Goal: Transaction & Acquisition: Purchase product/service

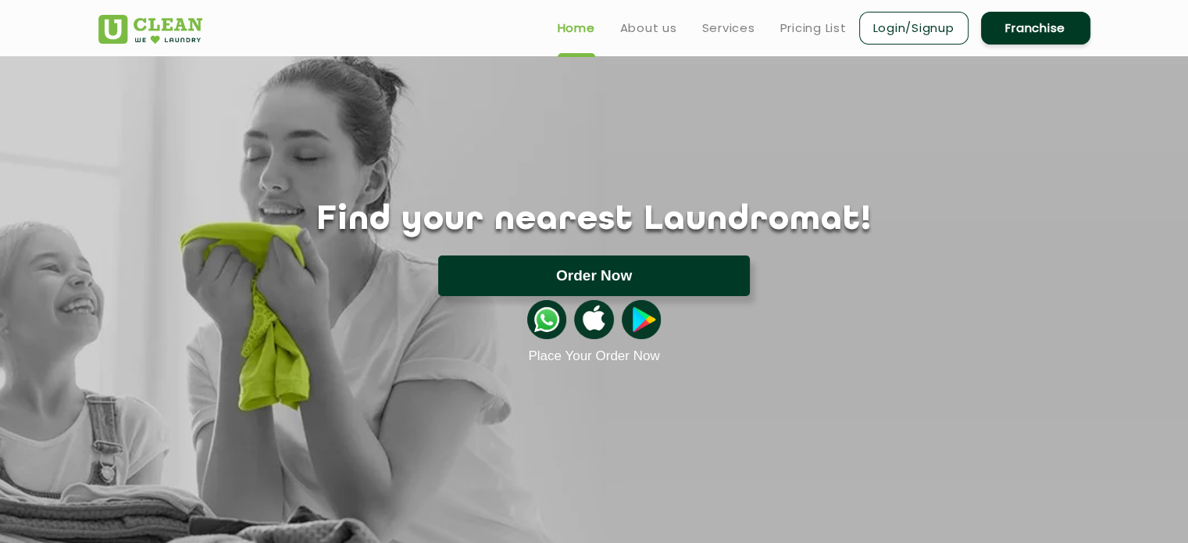
click at [604, 264] on button "Order Now" at bounding box center [594, 275] width 312 height 41
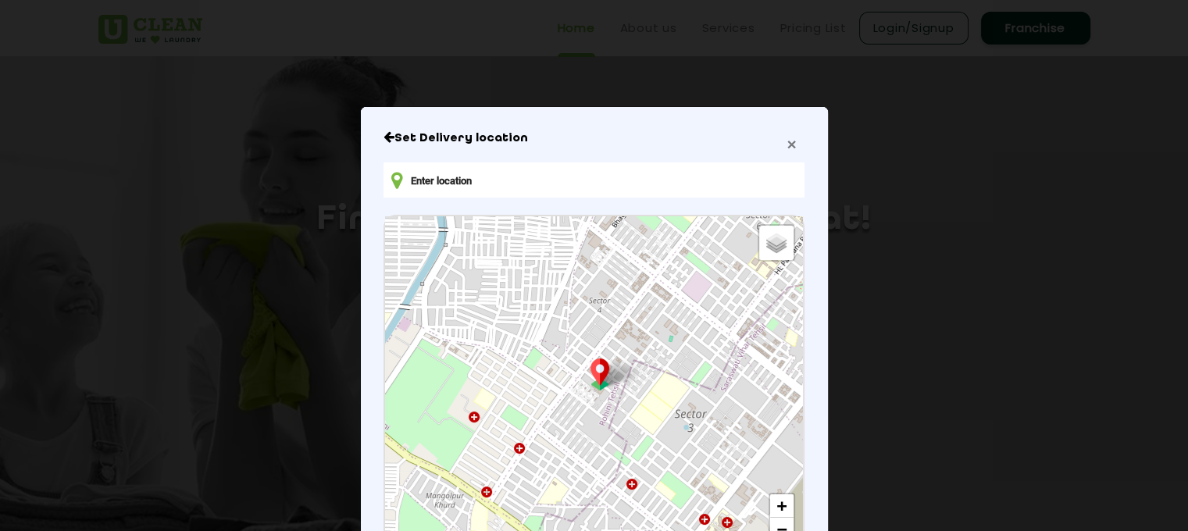
click at [787, 143] on span "×" at bounding box center [791, 144] width 9 height 18
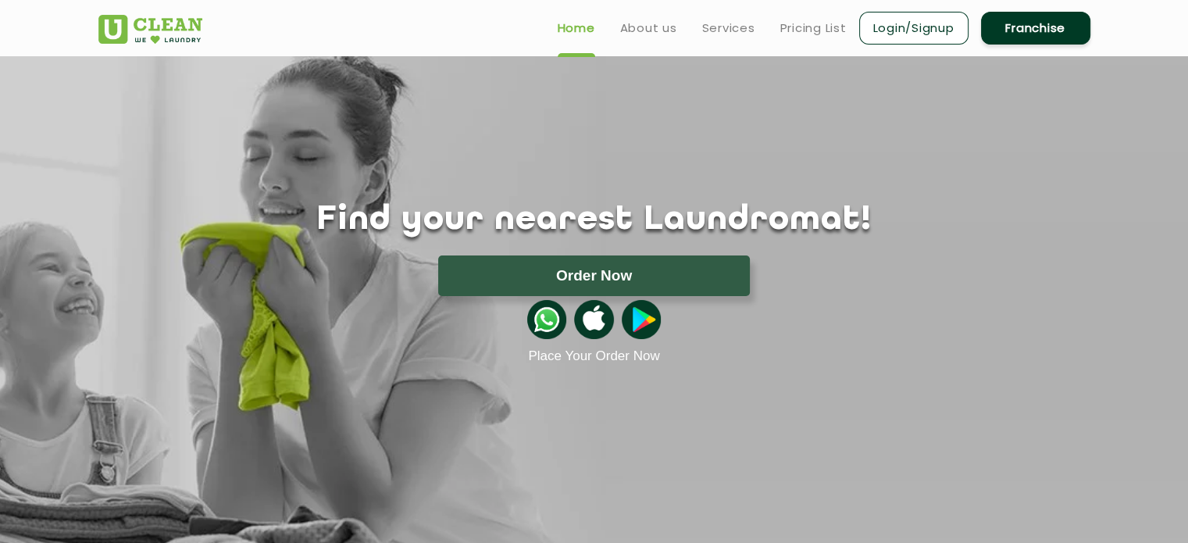
click at [921, 21] on link "Login/Signup" at bounding box center [913, 28] width 109 height 33
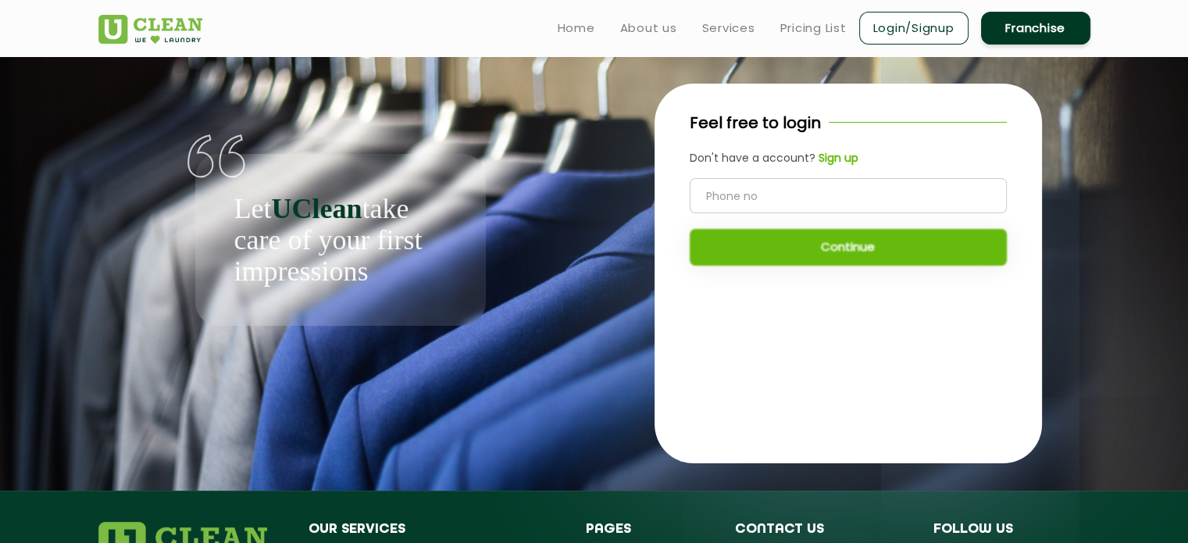
click at [753, 193] on input "tel" at bounding box center [848, 195] width 317 height 35
type input "8307458935"
click at [884, 259] on button "Continue" at bounding box center [848, 247] width 317 height 37
click at [655, 273] on div at bounding box center [655, 273] width 0 height 0
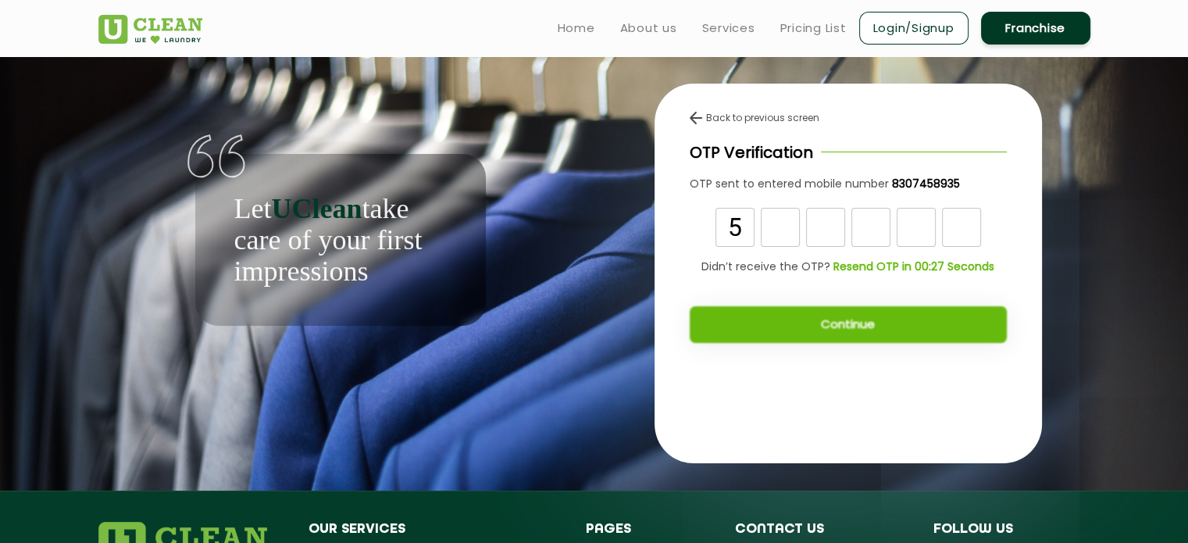
type input "5"
type input "4"
type input "3"
type input "2"
type input "6"
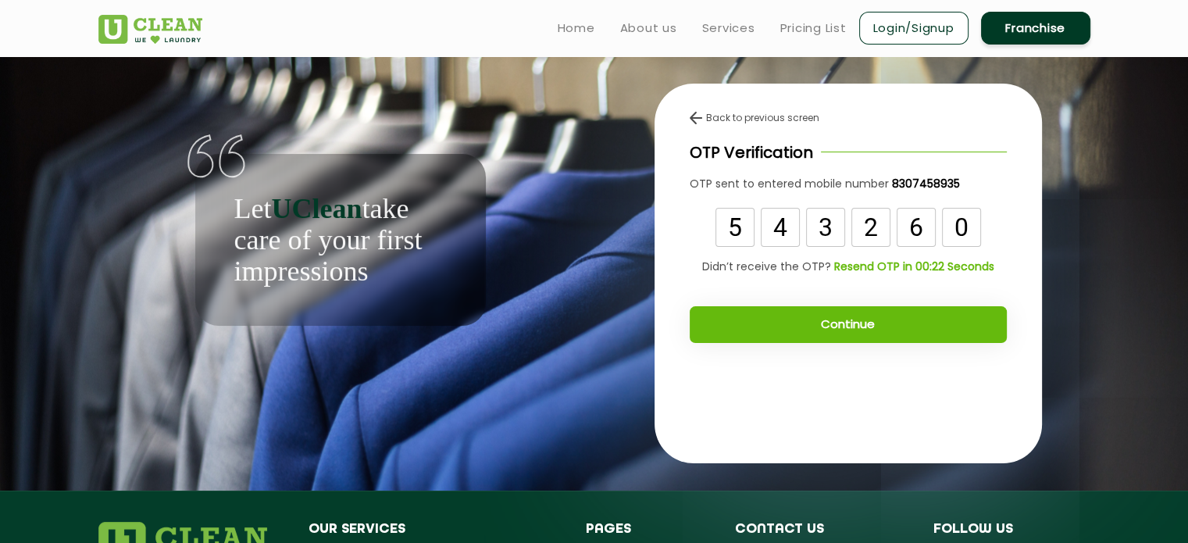
type input "0"
click at [877, 340] on button "Continue" at bounding box center [848, 324] width 317 height 37
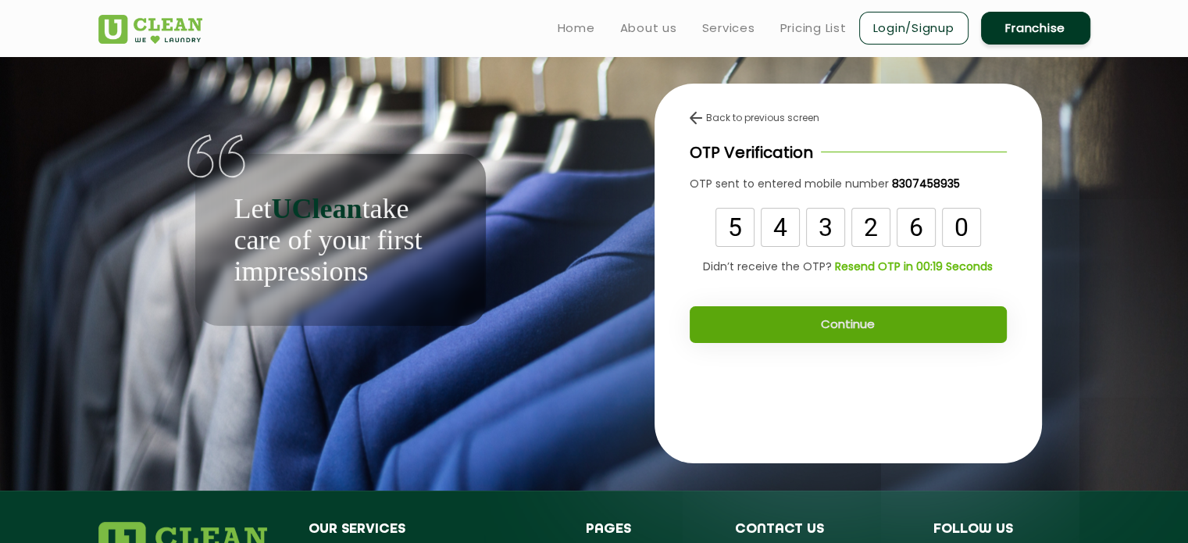
click at [838, 320] on button "Continue" at bounding box center [848, 324] width 317 height 37
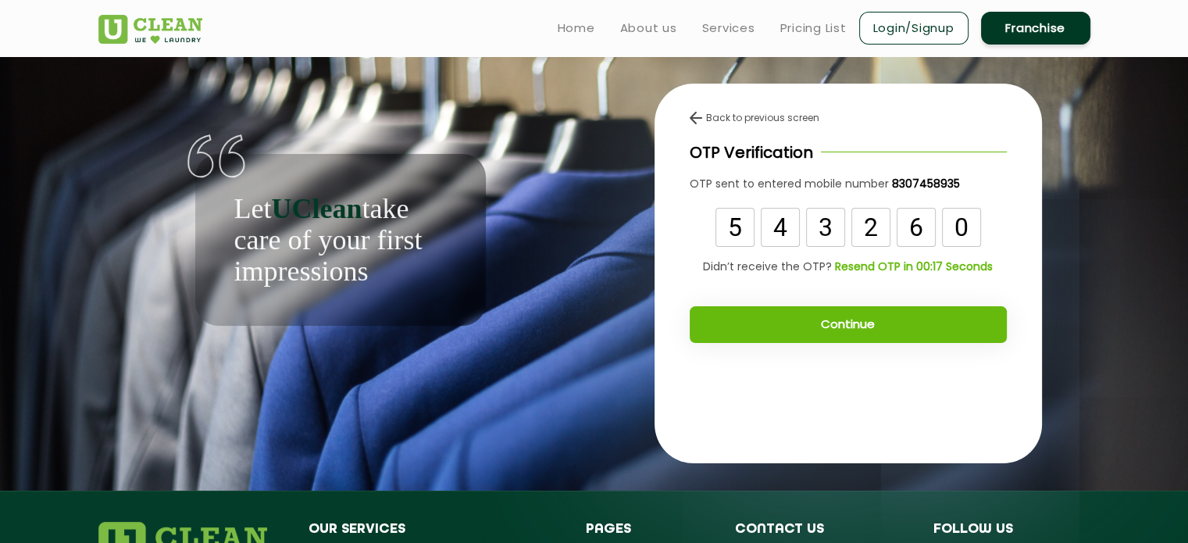
click at [838, 320] on button "Continue" at bounding box center [848, 324] width 317 height 37
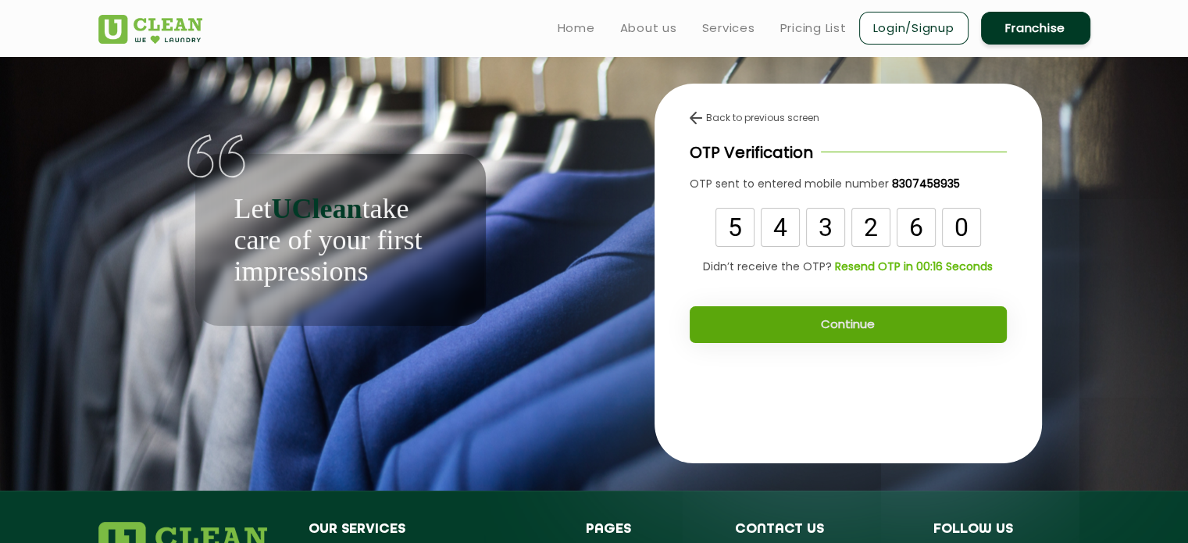
click at [838, 320] on button "Continue" at bounding box center [848, 324] width 317 height 37
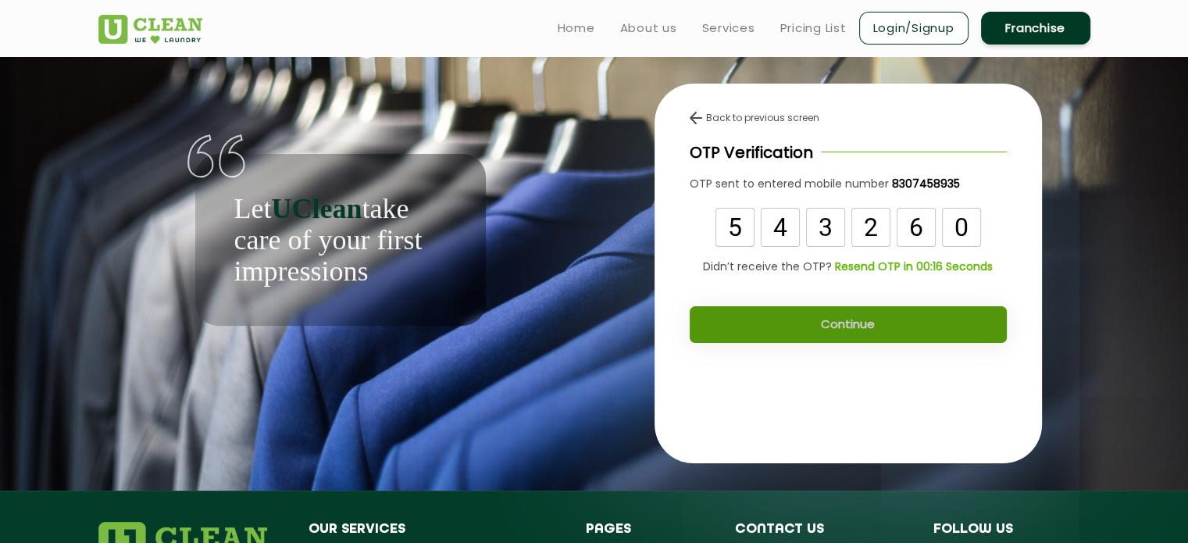
click at [838, 320] on button "Continue" at bounding box center [848, 324] width 317 height 37
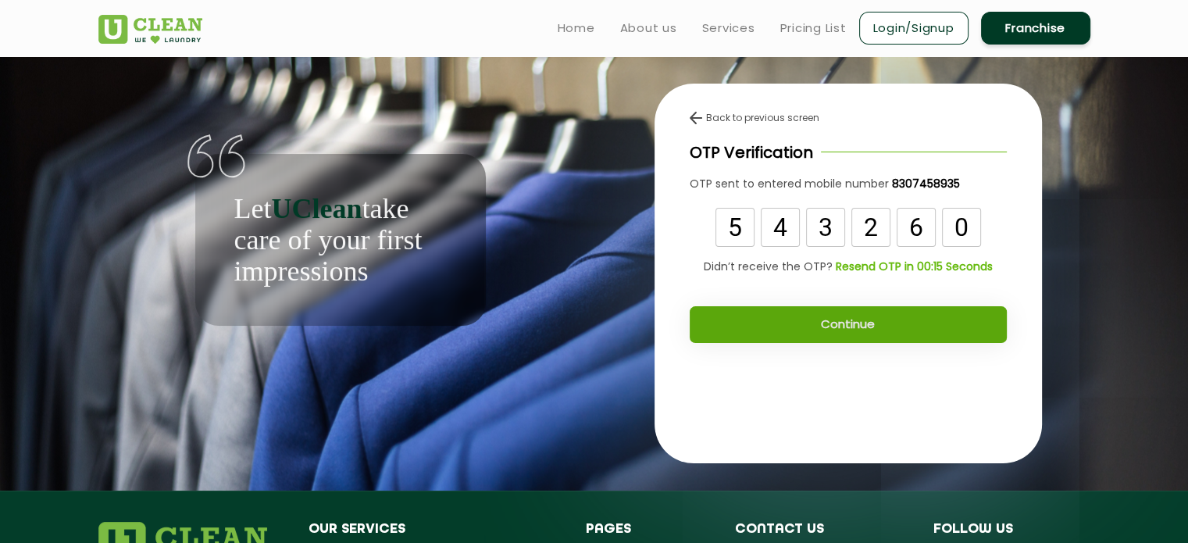
click at [838, 320] on button "Continue" at bounding box center [848, 324] width 317 height 37
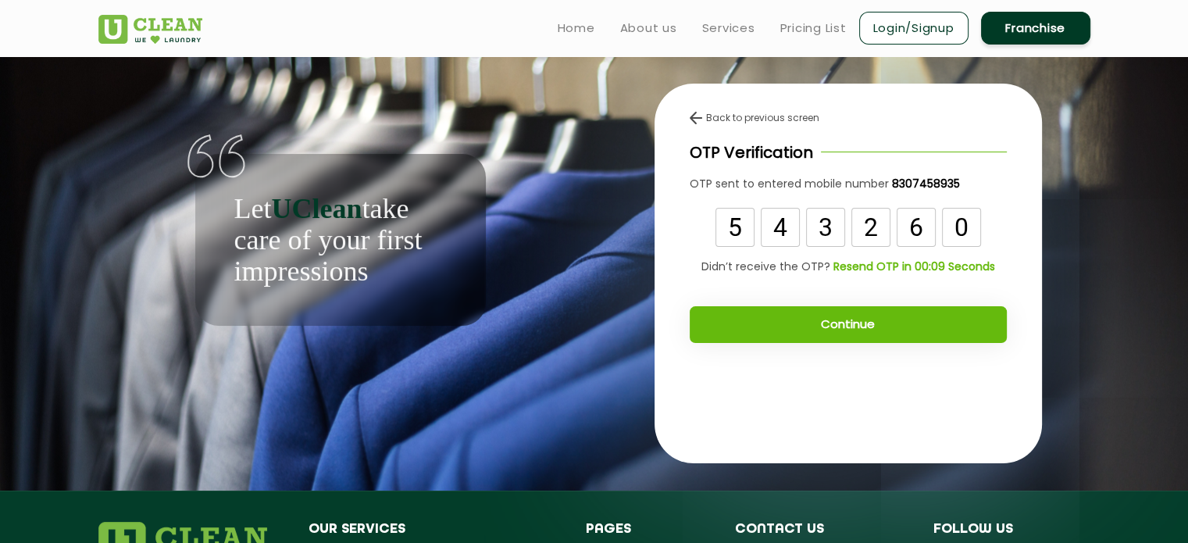
click at [690, 306] on button "Continue" at bounding box center [848, 324] width 317 height 37
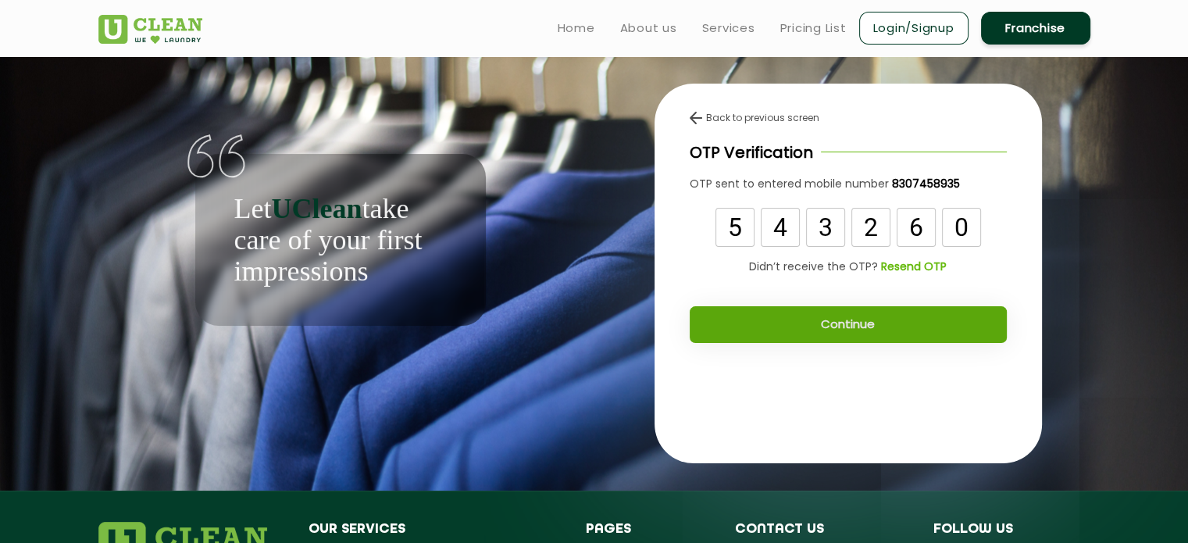
click at [838, 320] on button "Continue" at bounding box center [848, 324] width 317 height 37
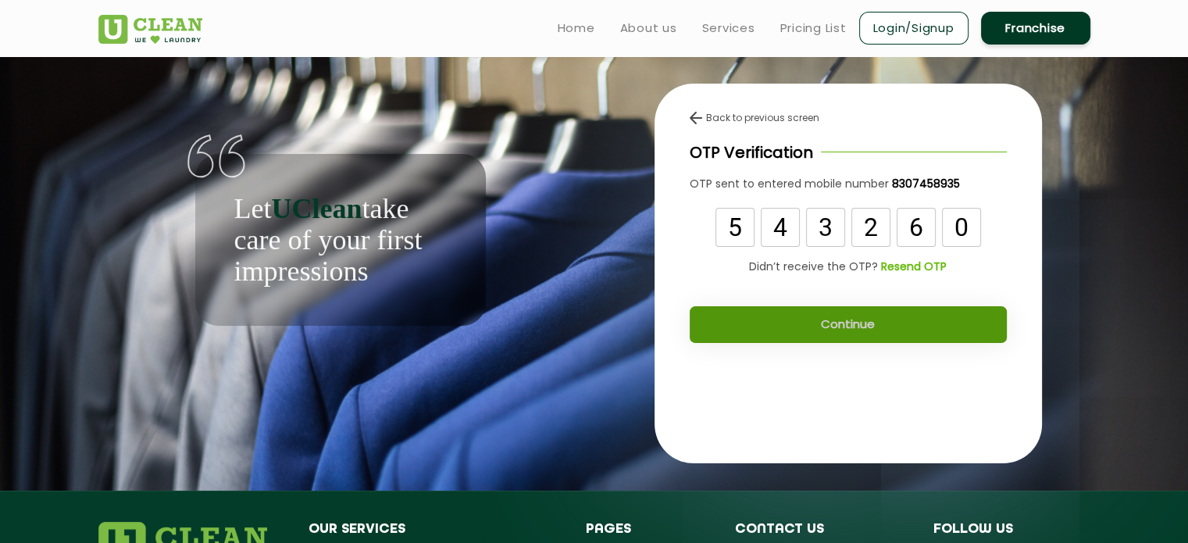
click at [838, 320] on button "Continue" at bounding box center [848, 324] width 317 height 37
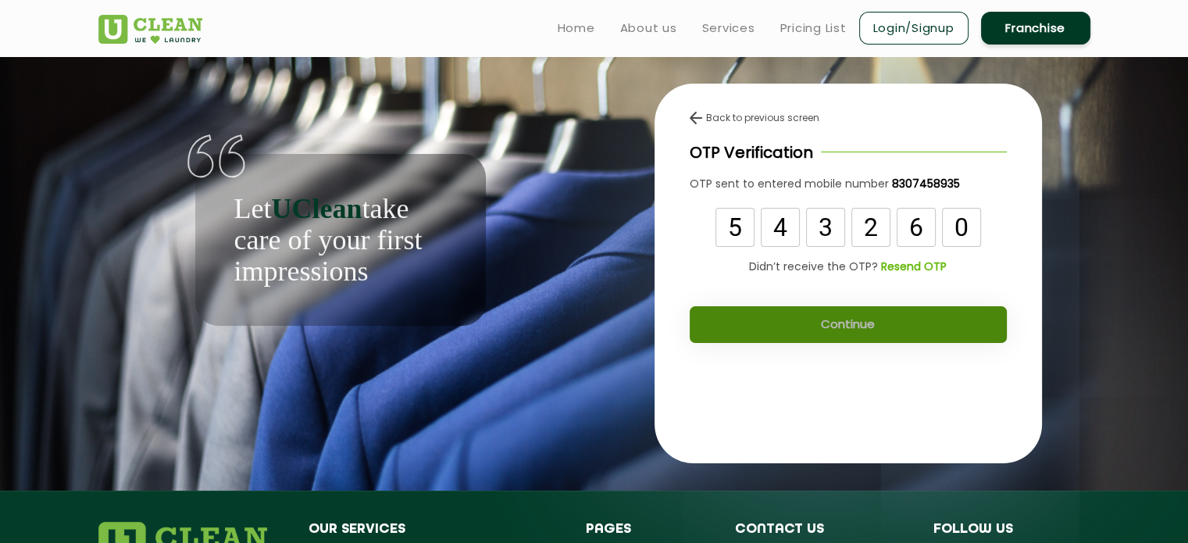
drag, startPoint x: 838, startPoint y: 320, endPoint x: 781, endPoint y: 296, distance: 62.4
click at [781, 296] on div "Continue" at bounding box center [848, 317] width 317 height 52
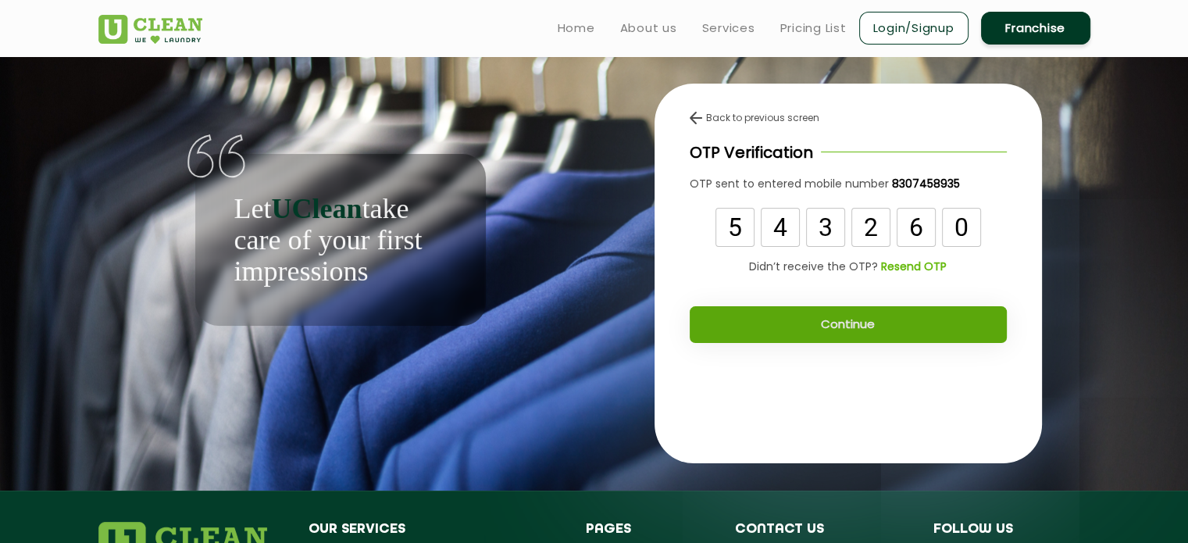
drag, startPoint x: 781, startPoint y: 296, endPoint x: 790, endPoint y: 319, distance: 24.5
click at [790, 319] on button "Continue" at bounding box center [848, 324] width 317 height 37
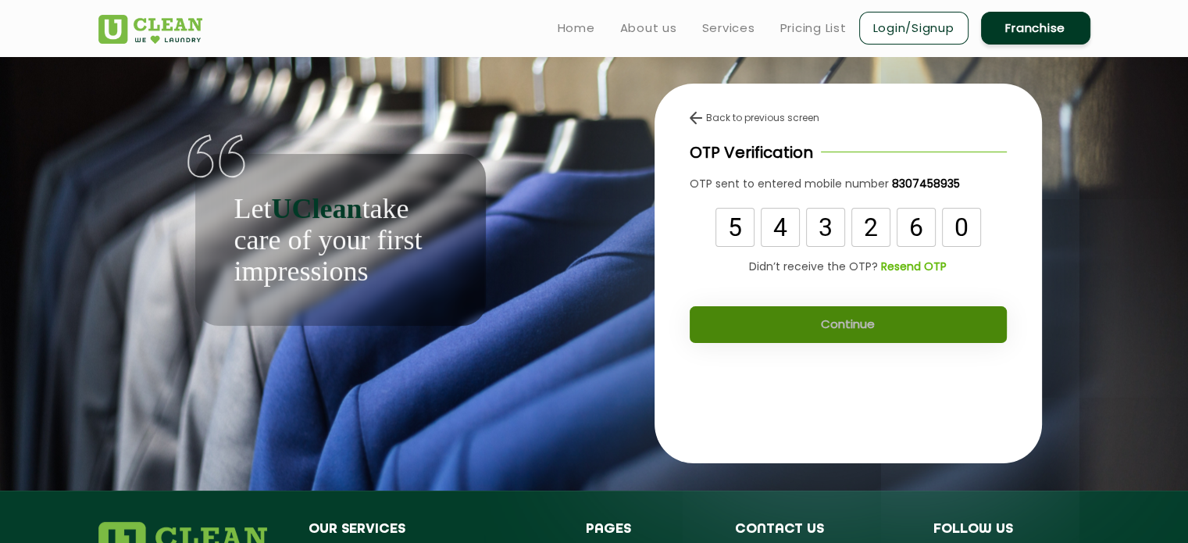
click at [790, 319] on button "Continue" at bounding box center [848, 324] width 317 height 37
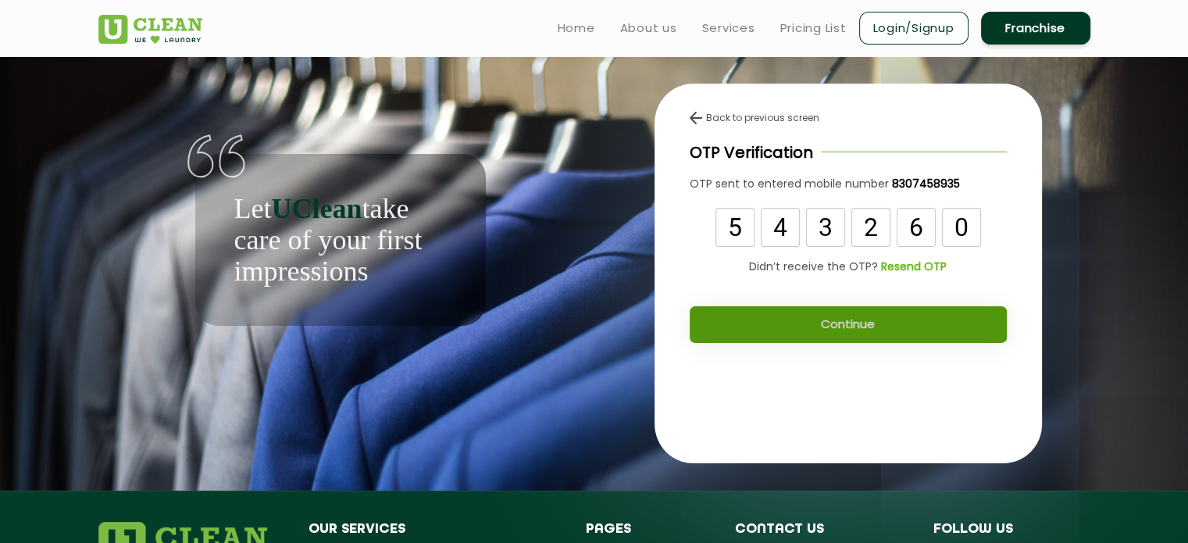
click at [790, 319] on button "Continue" at bounding box center [848, 324] width 317 height 37
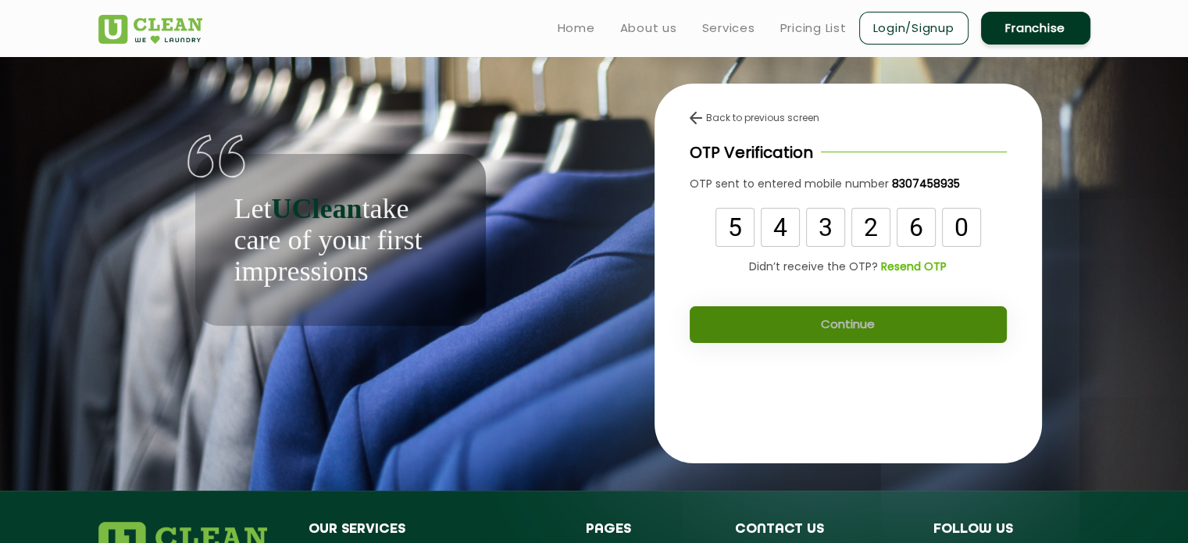
click at [790, 319] on button "Continue" at bounding box center [848, 324] width 317 height 37
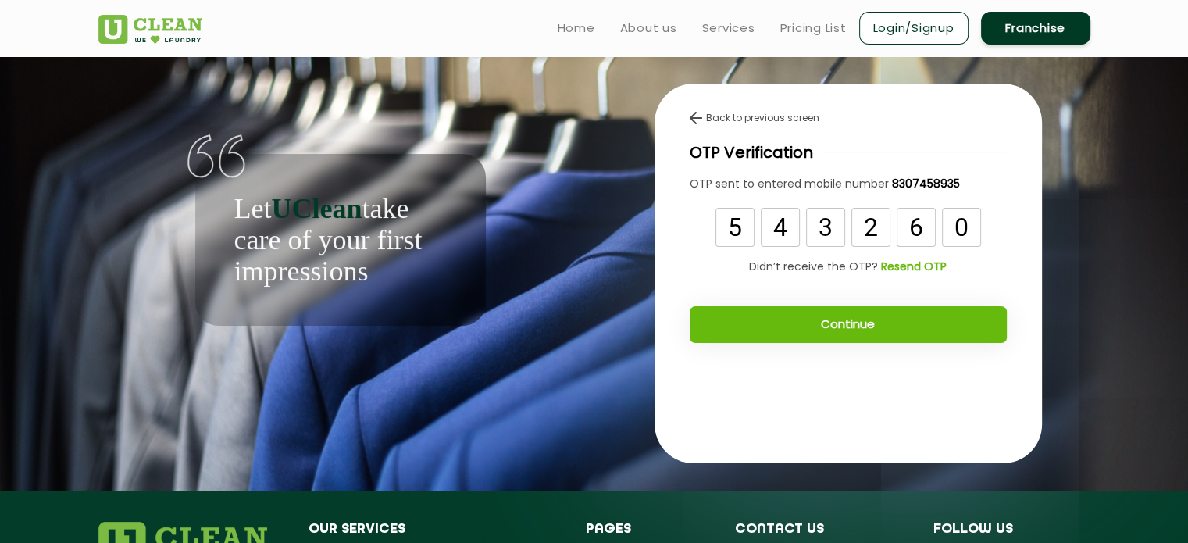
drag, startPoint x: 790, startPoint y: 319, endPoint x: 796, endPoint y: 324, distance: 8.3
click at [796, 324] on button "Continue" at bounding box center [848, 324] width 317 height 37
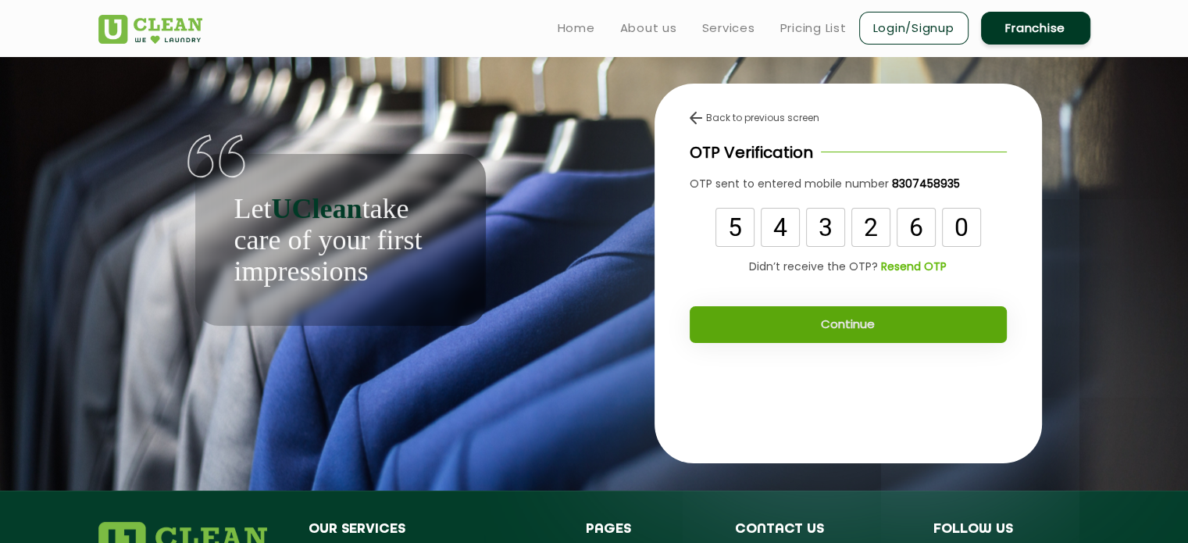
click at [796, 324] on button "Continue" at bounding box center [848, 324] width 317 height 37
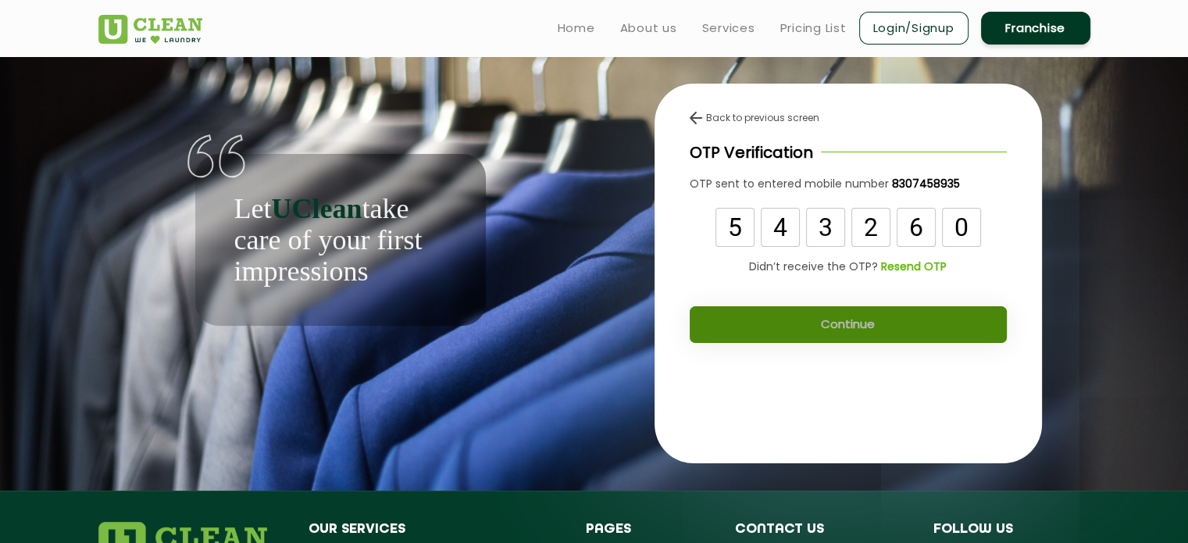
click at [796, 324] on button "Continue" at bounding box center [848, 324] width 317 height 37
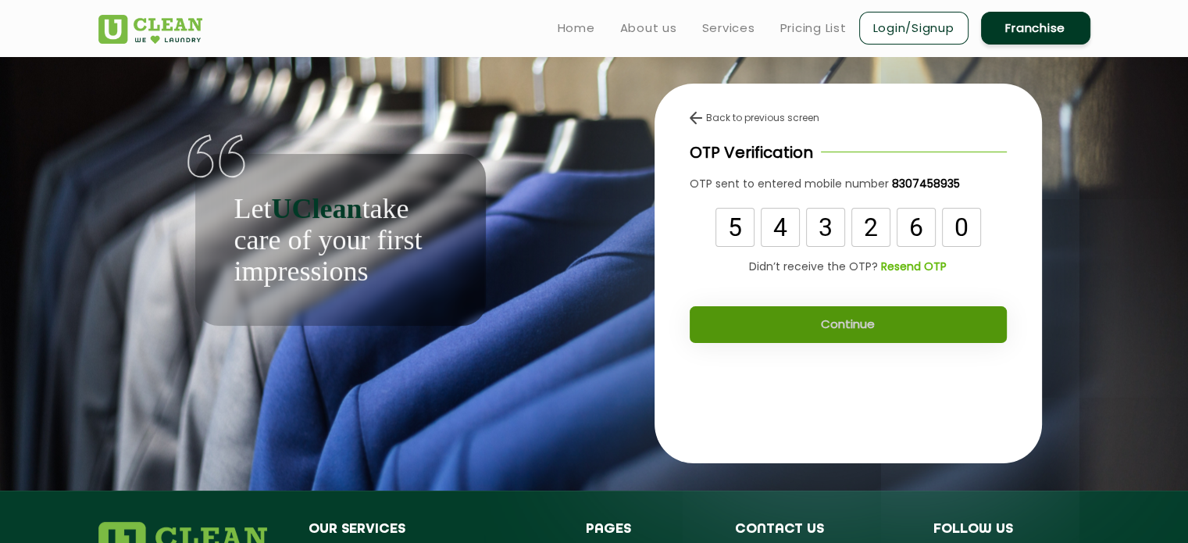
click at [796, 324] on button "Continue" at bounding box center [848, 324] width 317 height 37
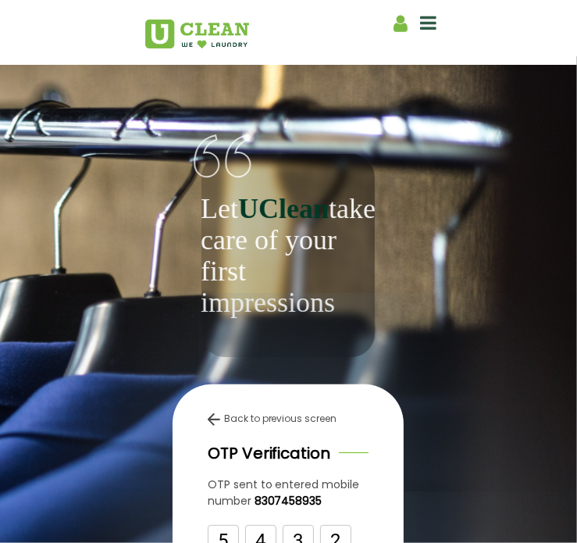
click at [144, 323] on div "Let UClean take care of your first impressions" at bounding box center [289, 206] width 290 height 301
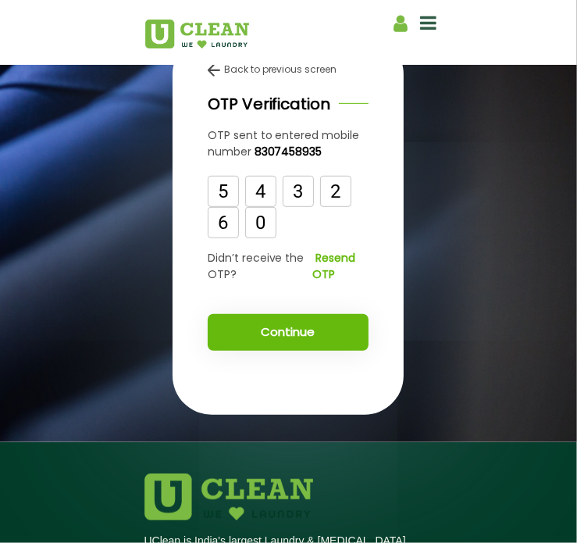
scroll to position [375, 0]
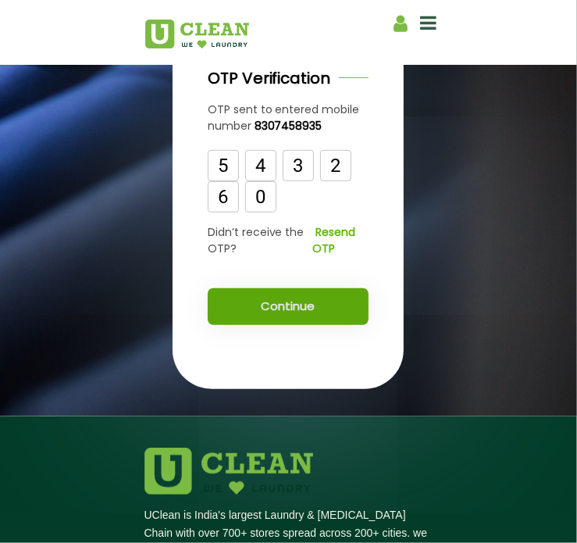
click at [281, 325] on button "Continue" at bounding box center [289, 306] width 162 height 37
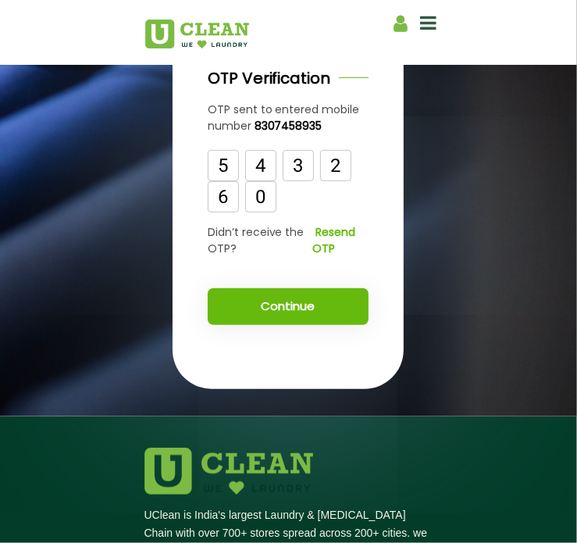
click at [553, 227] on app-auth-wrapper "Let UClean take care of your first impressions Back to previous screen OTP Veri…" at bounding box center [288, 48] width 577 height 735
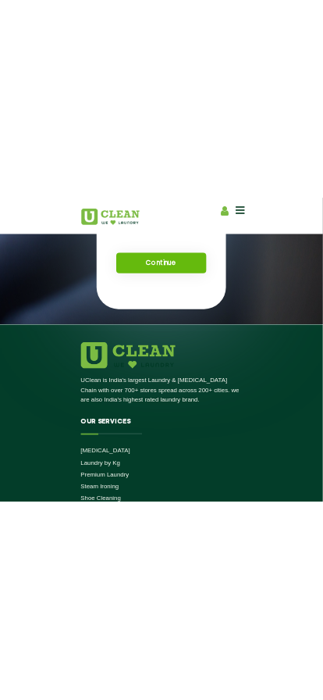
scroll to position [577, 0]
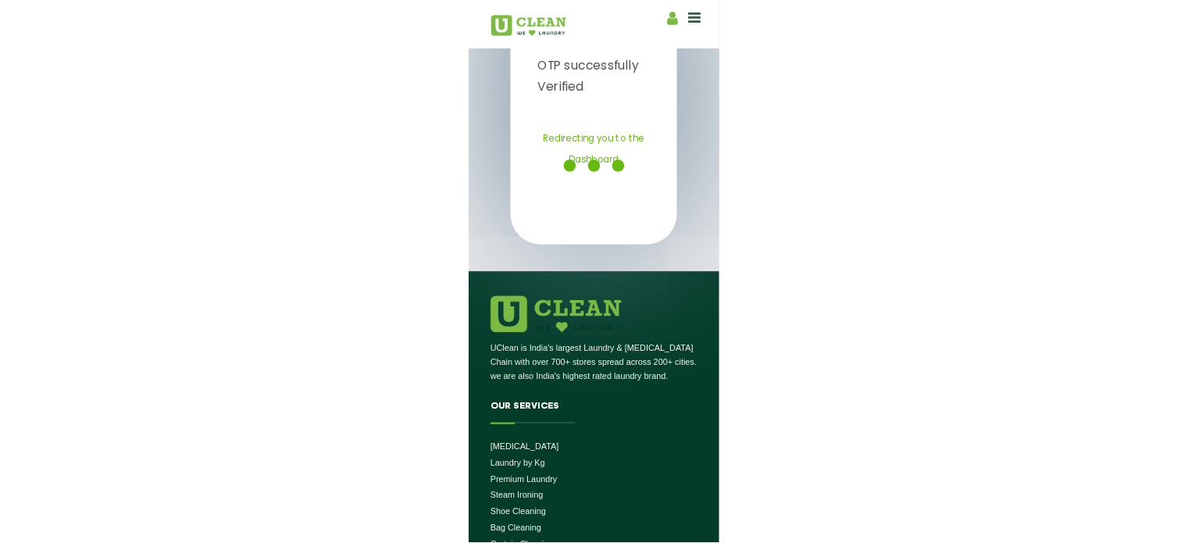
scroll to position [602, 0]
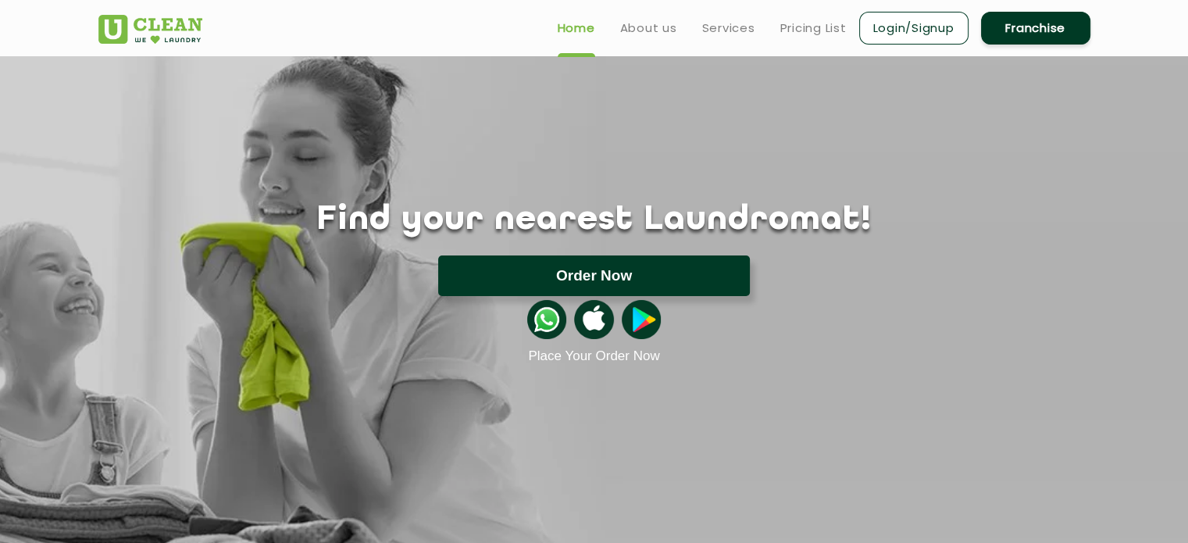
click at [602, 276] on button "Order Now" at bounding box center [594, 275] width 312 height 41
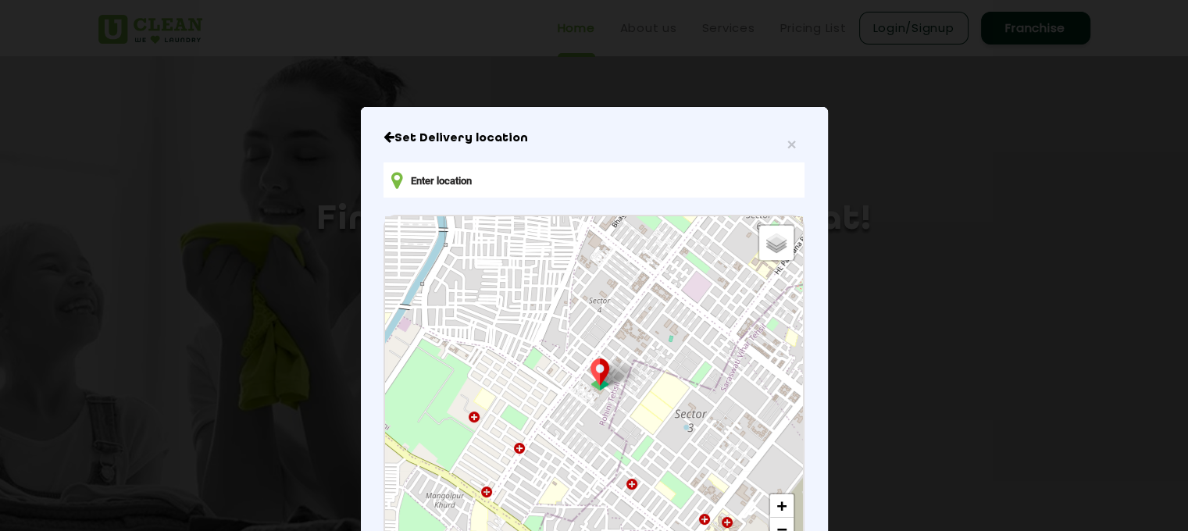
drag, startPoint x: 1175, startPoint y: 73, endPoint x: 1178, endPoint y: 202, distance: 129.7
click at [1178, 202] on div "× Set Delivery location Default Satellite + − Leaflet | © OpenStreetMap contrib…" at bounding box center [594, 265] width 1188 height 531
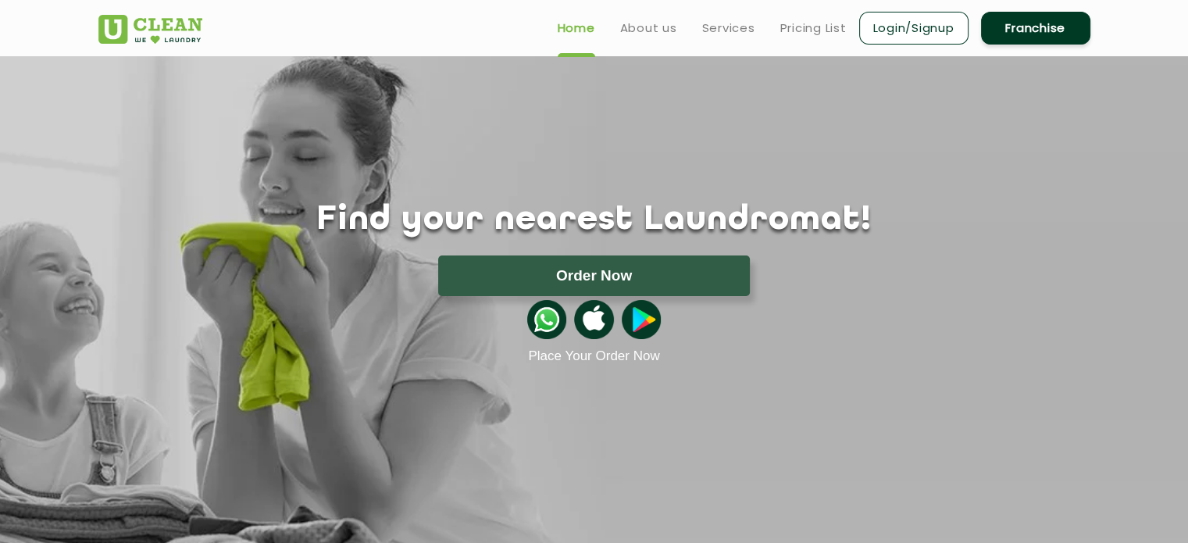
drag, startPoint x: 1178, startPoint y: 202, endPoint x: 1169, endPoint y: 334, distance: 131.6
click at [1169, 334] on section "Find your nearest Laundromat! Please select the location Order Now Place Your O…" at bounding box center [594, 329] width 1188 height 547
click at [645, 246] on div "Find your nearest Laundromat! Please select the location Order Now Place Your O…" at bounding box center [595, 282] width 1016 height 163
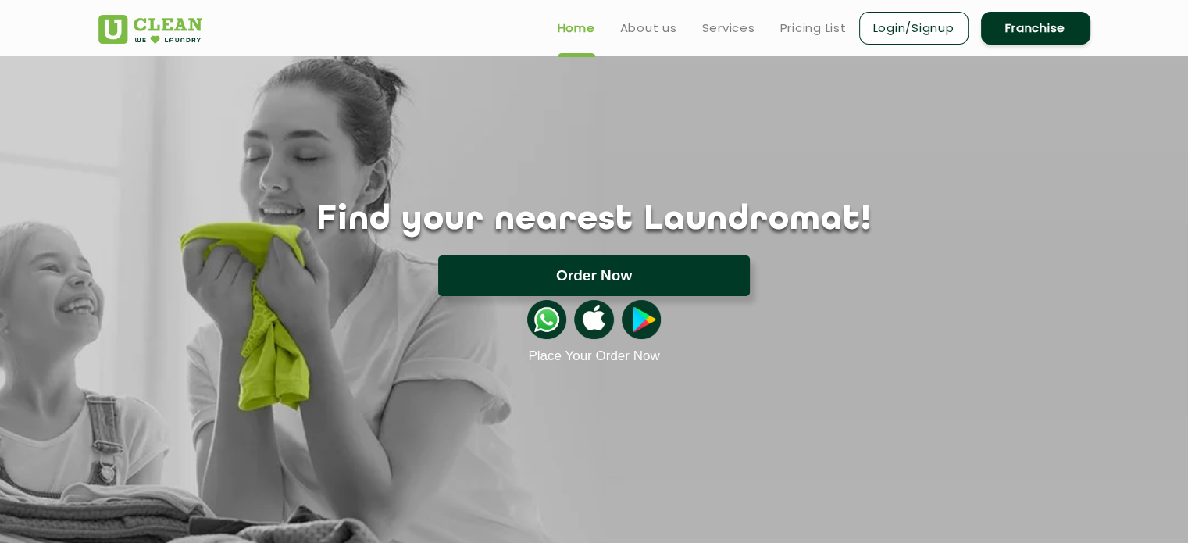
click at [663, 270] on button "Order Now" at bounding box center [594, 275] width 312 height 41
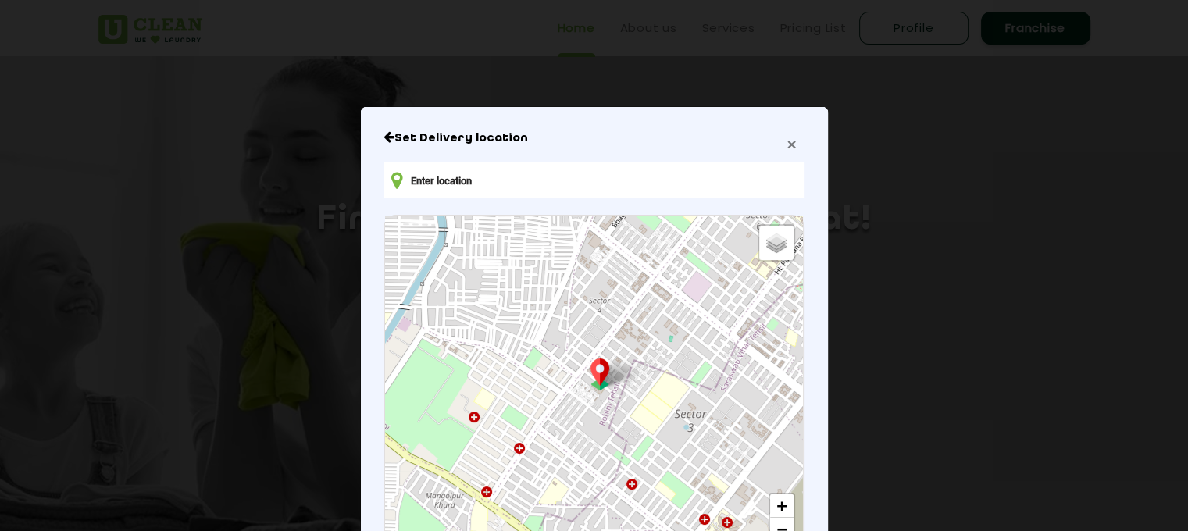
click at [788, 148] on span "×" at bounding box center [791, 144] width 9 height 18
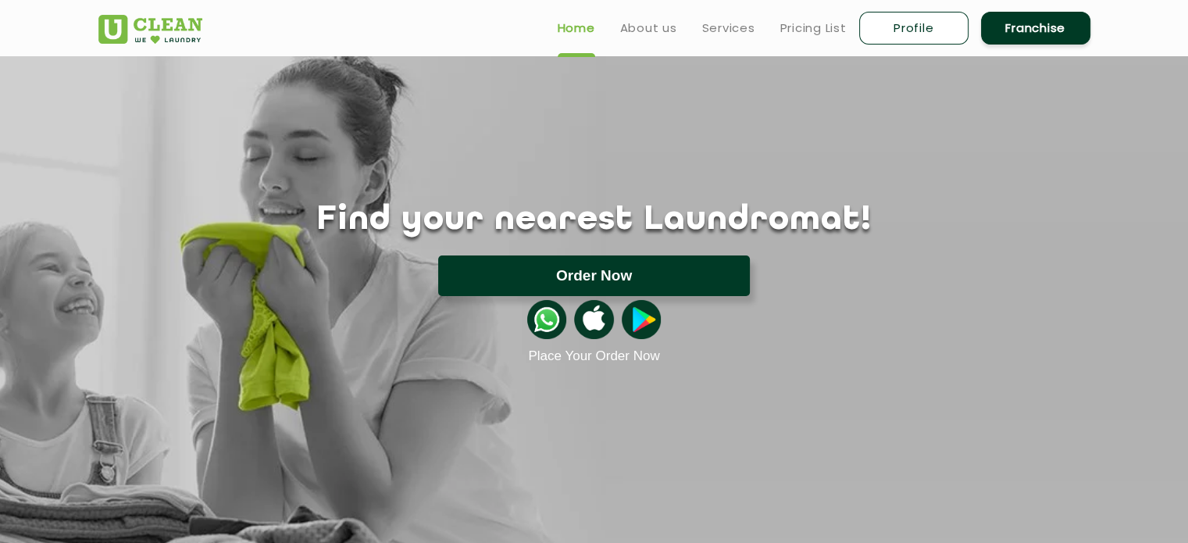
click at [503, 263] on button "Order Now" at bounding box center [594, 275] width 312 height 41
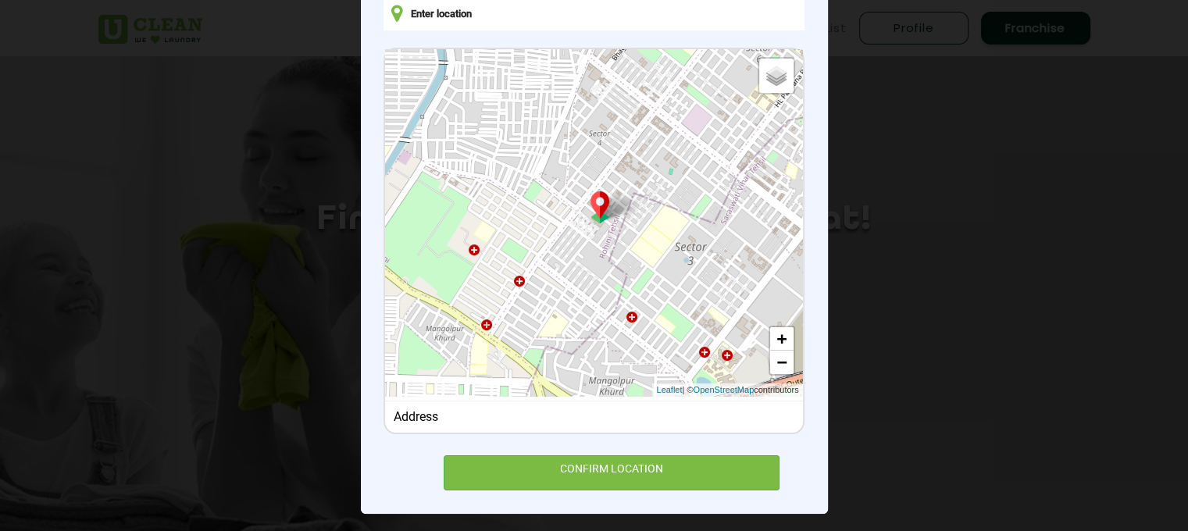
scroll to position [174, 0]
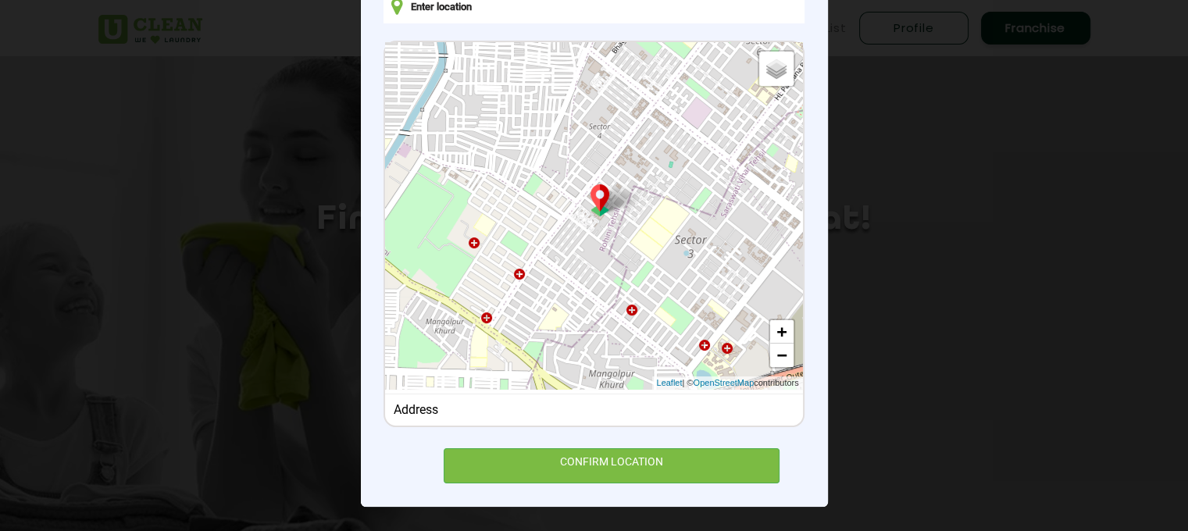
click at [495, 412] on div "Address" at bounding box center [594, 409] width 401 height 15
click at [505, 3] on input "text" at bounding box center [594, 5] width 420 height 35
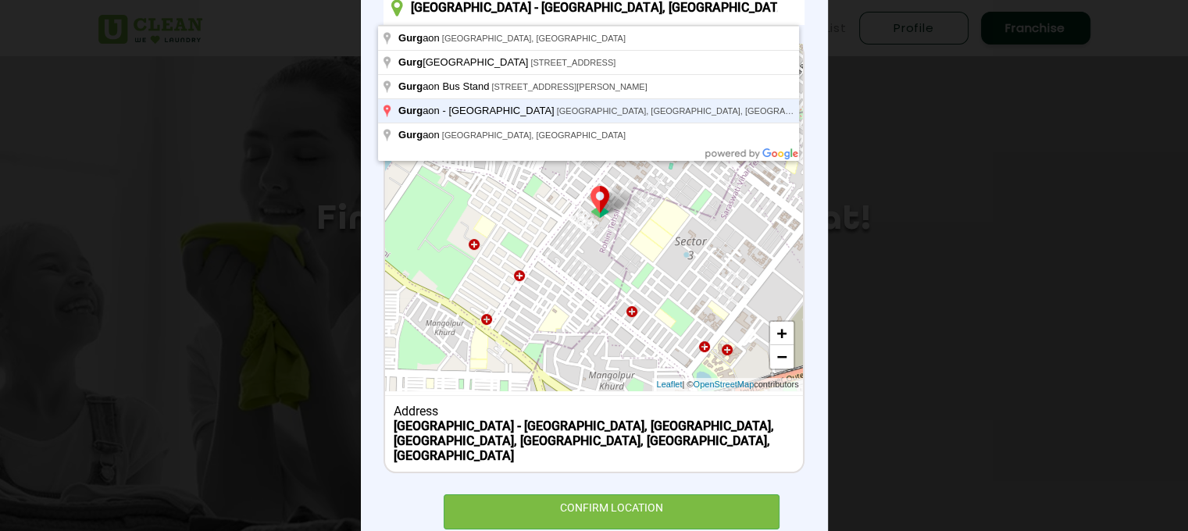
type input "[GEOGRAPHIC_DATA] - [GEOGRAPHIC_DATA], [GEOGRAPHIC_DATA], [GEOGRAPHIC_DATA], [G…"
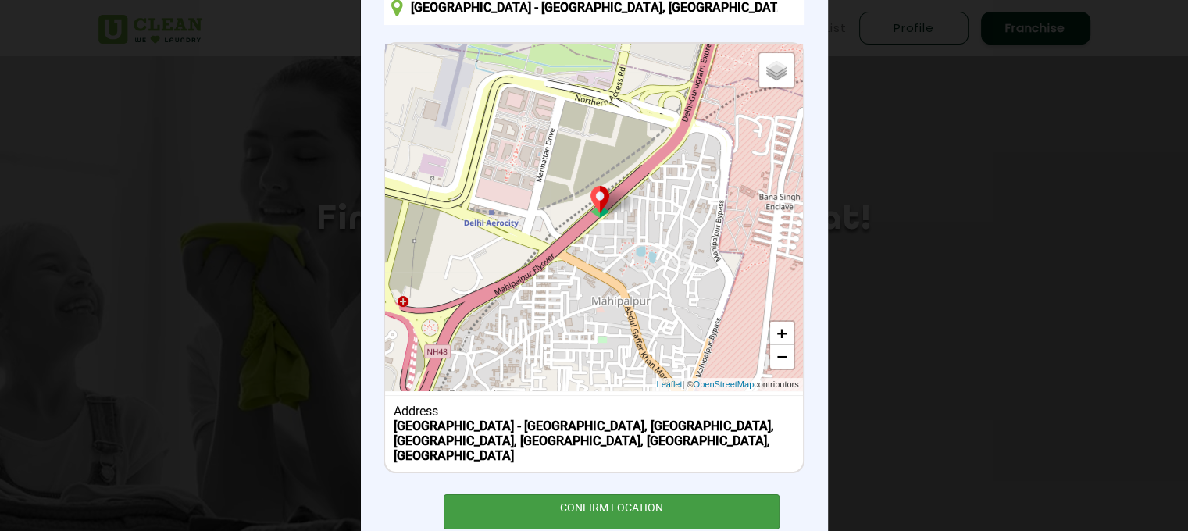
click at [545, 495] on div "CONFIRM LOCATION" at bounding box center [612, 512] width 337 height 35
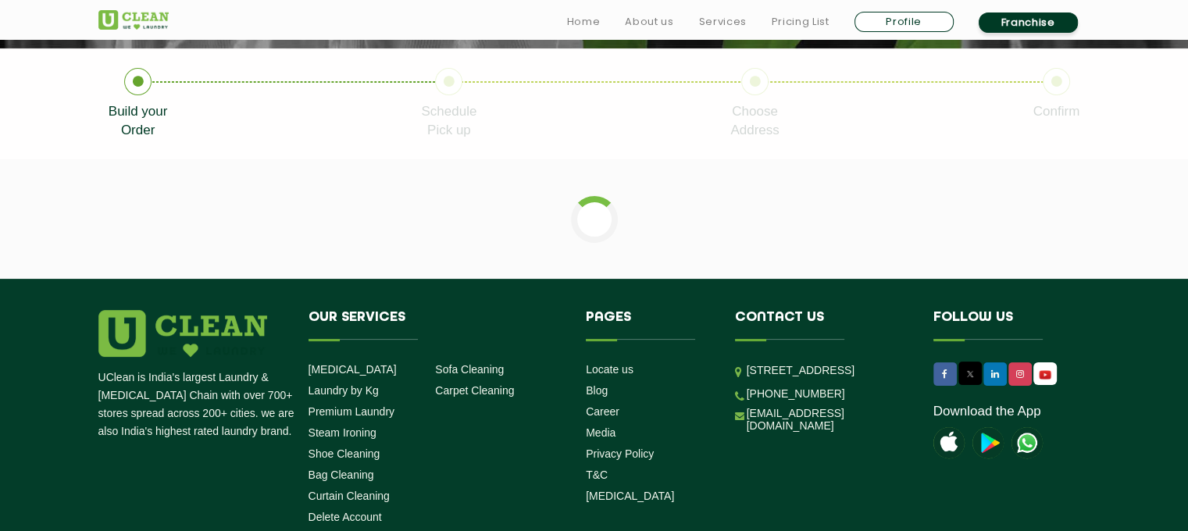
scroll to position [315, 0]
